Goal: Task Accomplishment & Management: Manage account settings

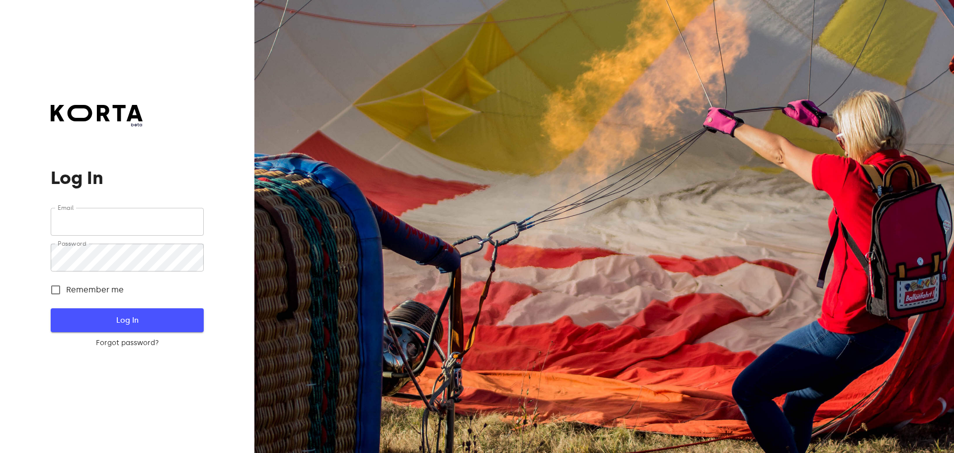
type input "[EMAIL_ADDRESS][DOMAIN_NAME]"
click at [138, 322] on span "Log In" at bounding box center [127, 320] width 121 height 13
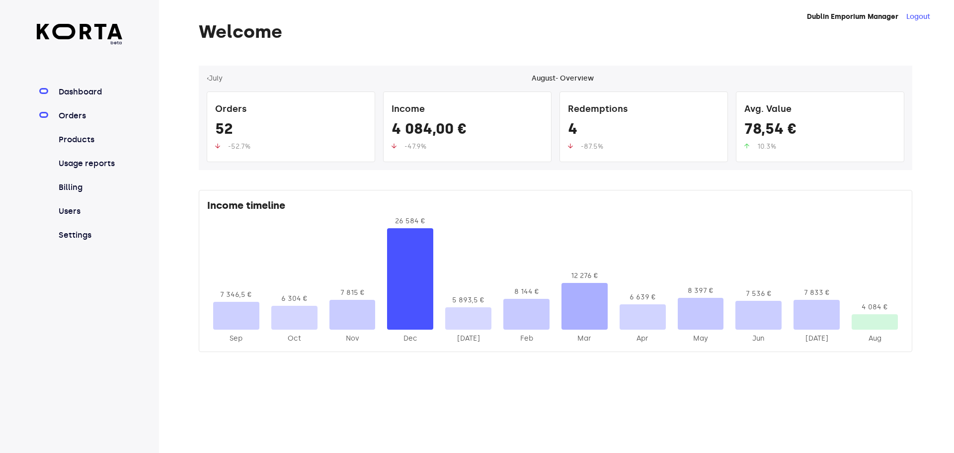
click at [76, 116] on link "Orders" at bounding box center [90, 116] width 66 height 12
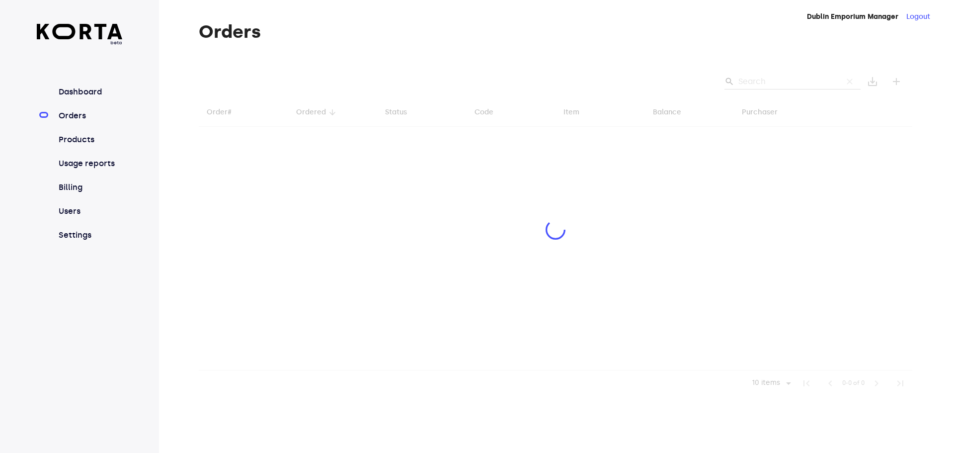
click at [760, 86] on div at bounding box center [555, 231] width 713 height 330
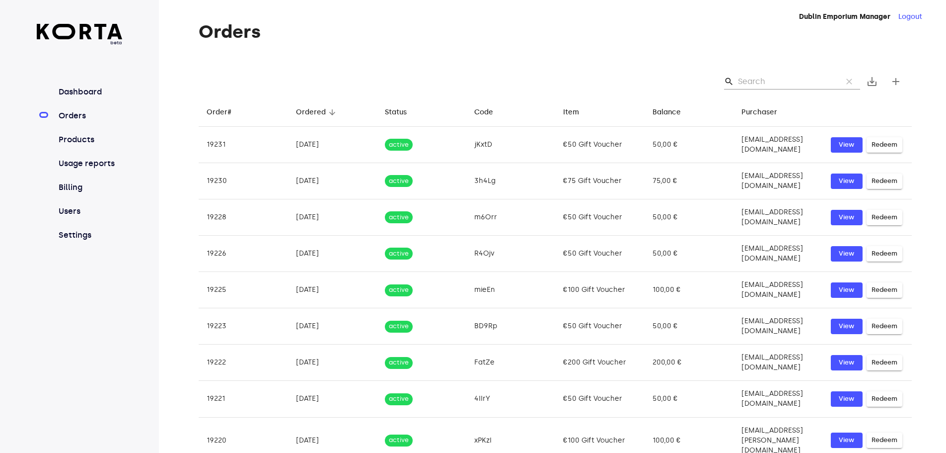
click at [764, 81] on input "Search" at bounding box center [786, 82] width 96 height 16
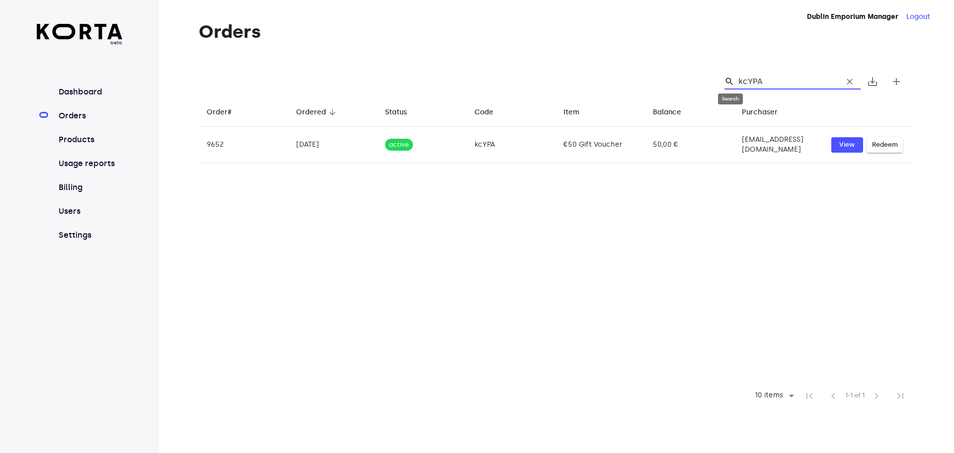
drag, startPoint x: 764, startPoint y: 80, endPoint x: 732, endPoint y: 78, distance: 31.9
click at [732, 78] on div "search kcYPA clear" at bounding box center [792, 82] width 136 height 16
type input "kcYPA"
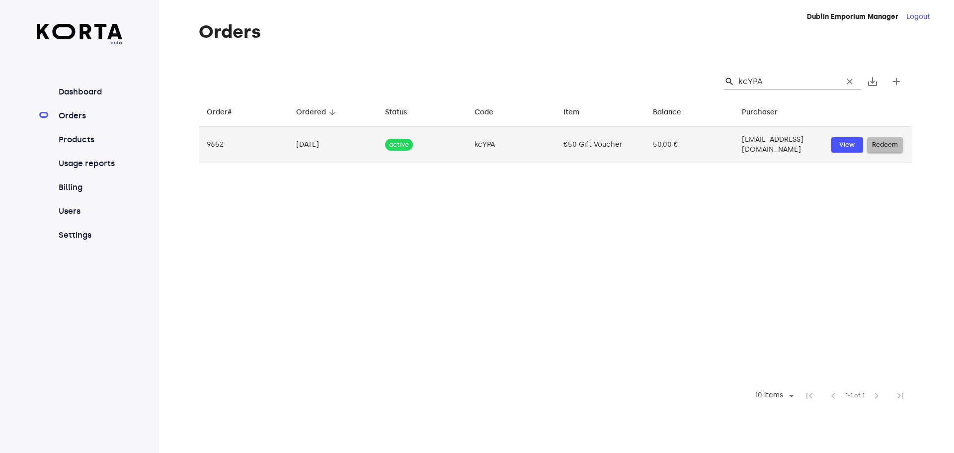
click at [893, 139] on span "Redeem" at bounding box center [885, 144] width 26 height 11
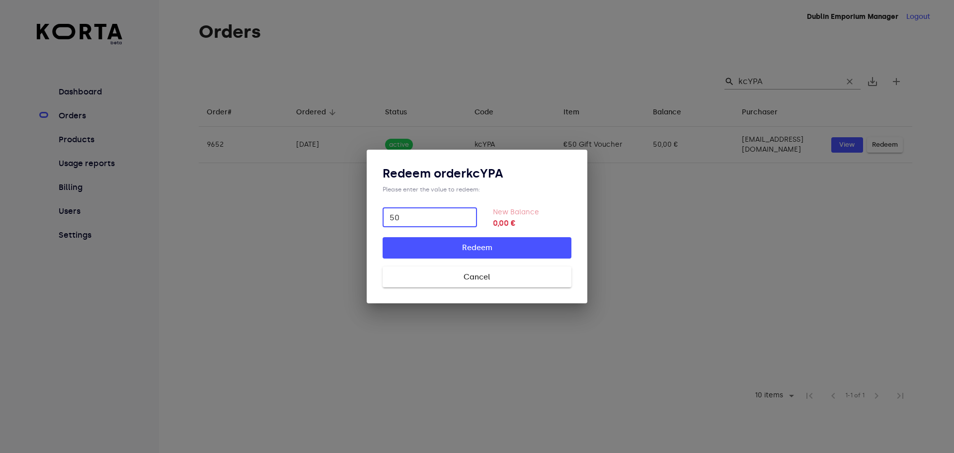
type input "50"
click at [542, 255] on button "Redeem" at bounding box center [477, 247] width 189 height 21
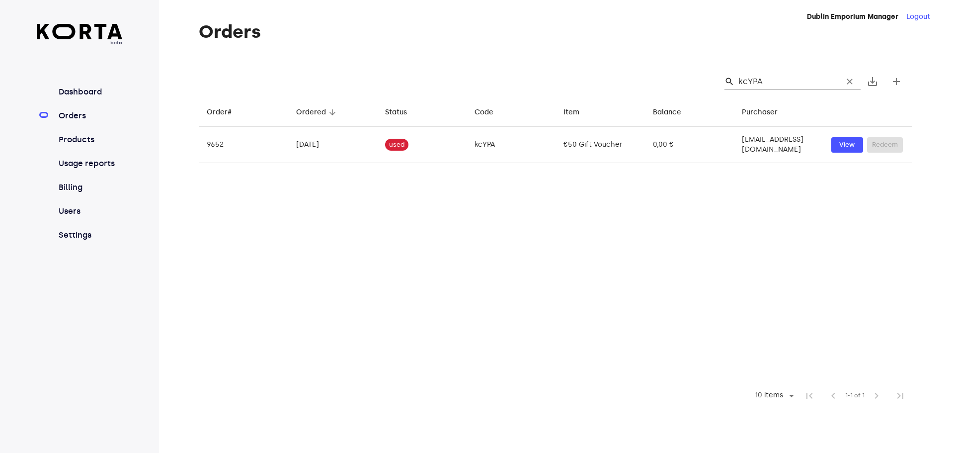
click at [846, 82] on span "clear" at bounding box center [850, 82] width 10 height 10
click at [829, 79] on input "Search" at bounding box center [786, 82] width 96 height 16
drag, startPoint x: 774, startPoint y: 83, endPoint x: 754, endPoint y: 94, distance: 22.2
click at [738, 80] on div "search 2qm7R clear" at bounding box center [792, 82] width 136 height 16
type input "2qm7R"
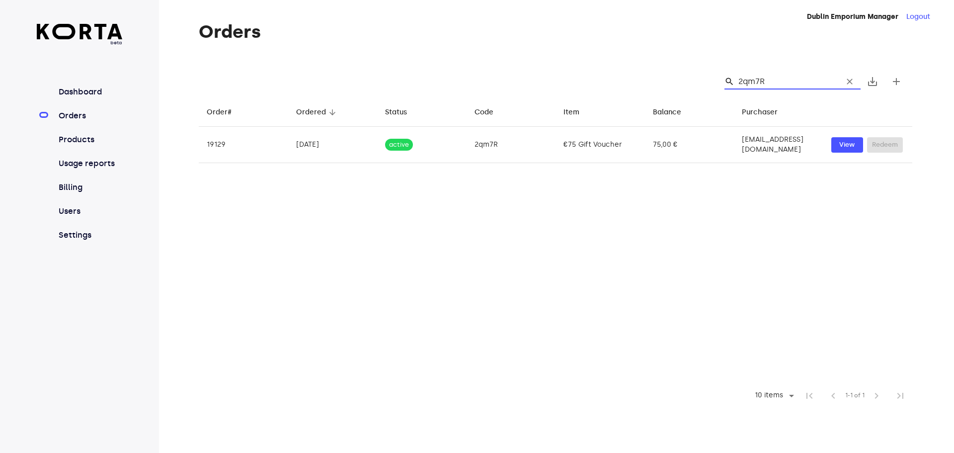
drag, startPoint x: 777, startPoint y: 80, endPoint x: 739, endPoint y: 78, distance: 37.8
click at [739, 78] on div "search 2qm7R clear" at bounding box center [792, 82] width 136 height 16
drag, startPoint x: 767, startPoint y: 82, endPoint x: 740, endPoint y: 77, distance: 27.0
click at [740, 77] on input "2qm7R" at bounding box center [786, 82] width 96 height 16
click at [670, 260] on table "Order# arrow_downward Ordered arrow_downward Status arrow_downward Code arrow_d…" at bounding box center [555, 239] width 713 height 285
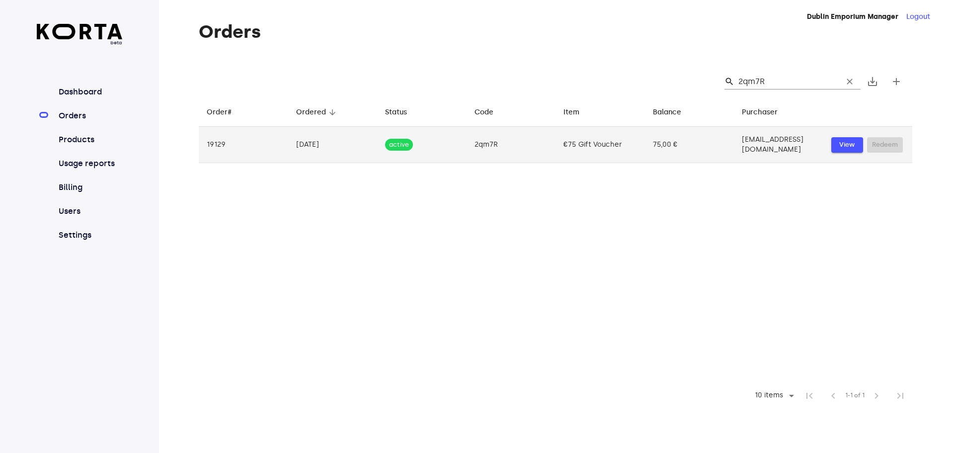
click at [849, 143] on span "View" at bounding box center [847, 144] width 22 height 11
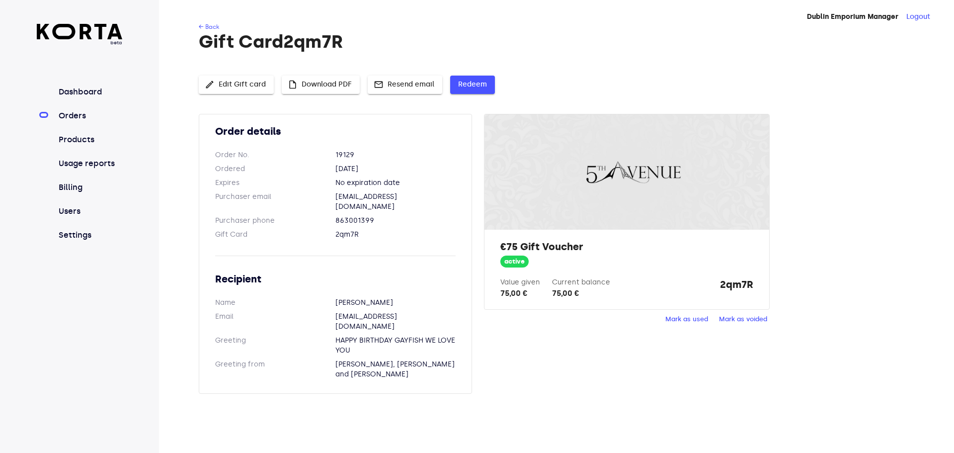
click at [470, 88] on span "Redeem" at bounding box center [472, 85] width 29 height 12
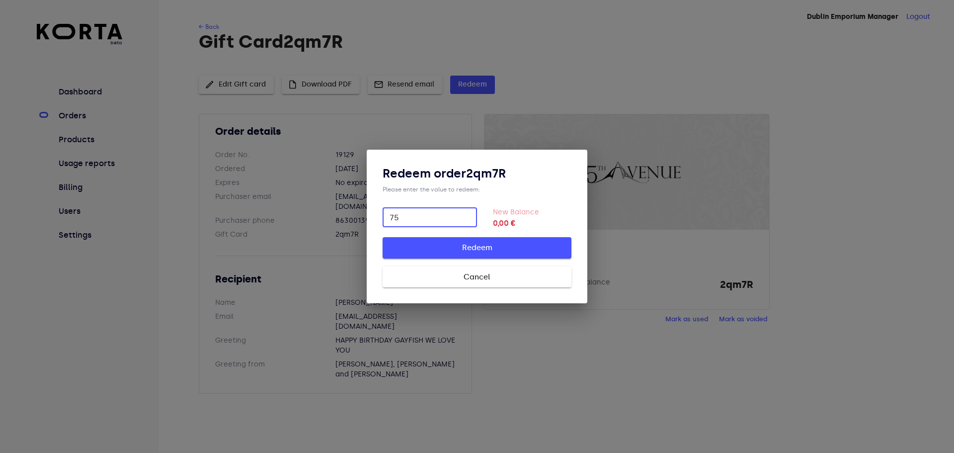
type input "75"
click at [547, 240] on button "Redeem" at bounding box center [477, 247] width 189 height 21
